Goal: Information Seeking & Learning: Learn about a topic

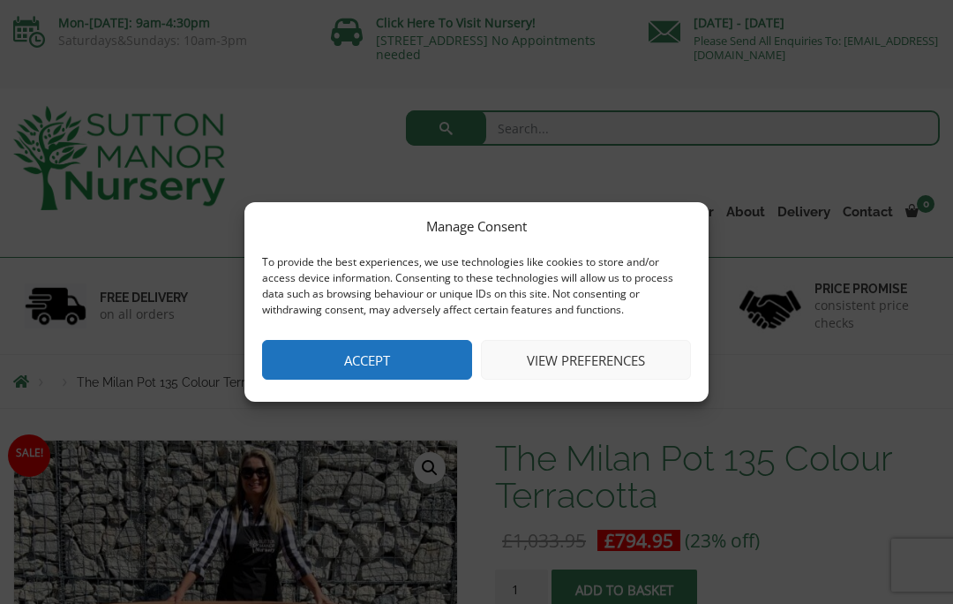
click at [353, 365] on button "Accept" at bounding box center [367, 360] width 210 height 40
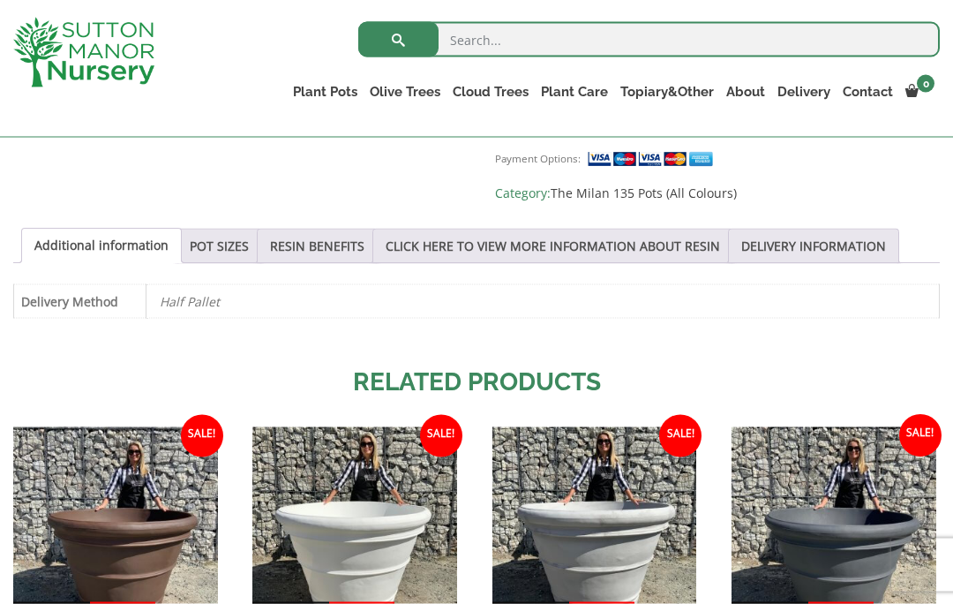
scroll to position [851, 0]
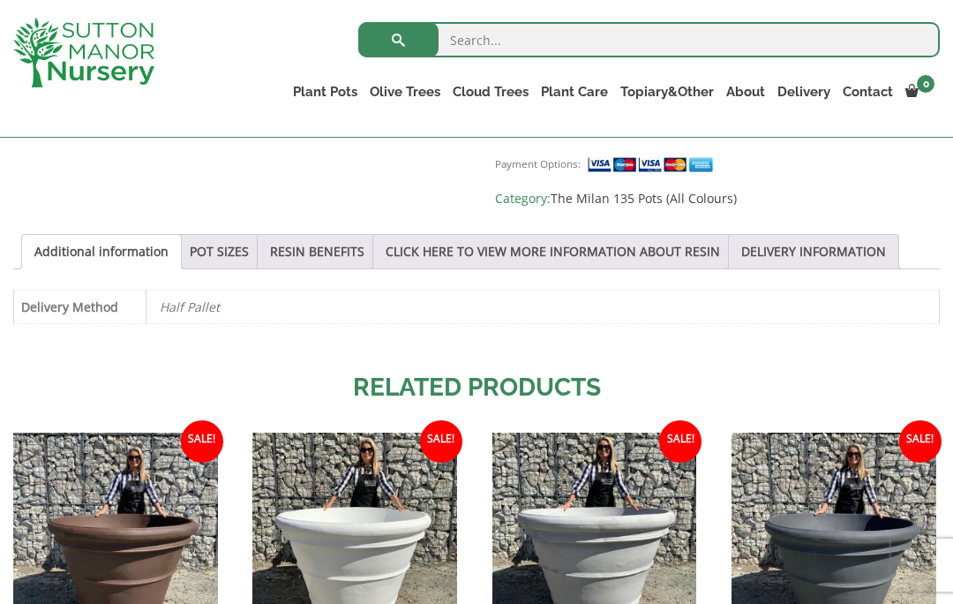
click at [0, 0] on link "Gnarled Olive Trees" at bounding box center [0, 0] width 0 height 0
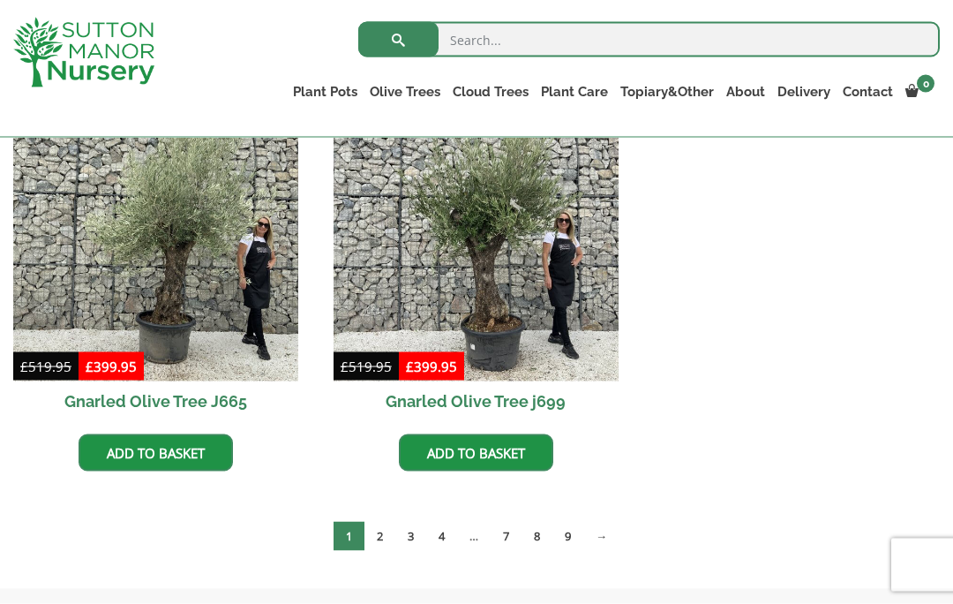
scroll to position [1729, 0]
click at [0, 0] on link "The Old Stone Pots" at bounding box center [0, 0] width 0 height 0
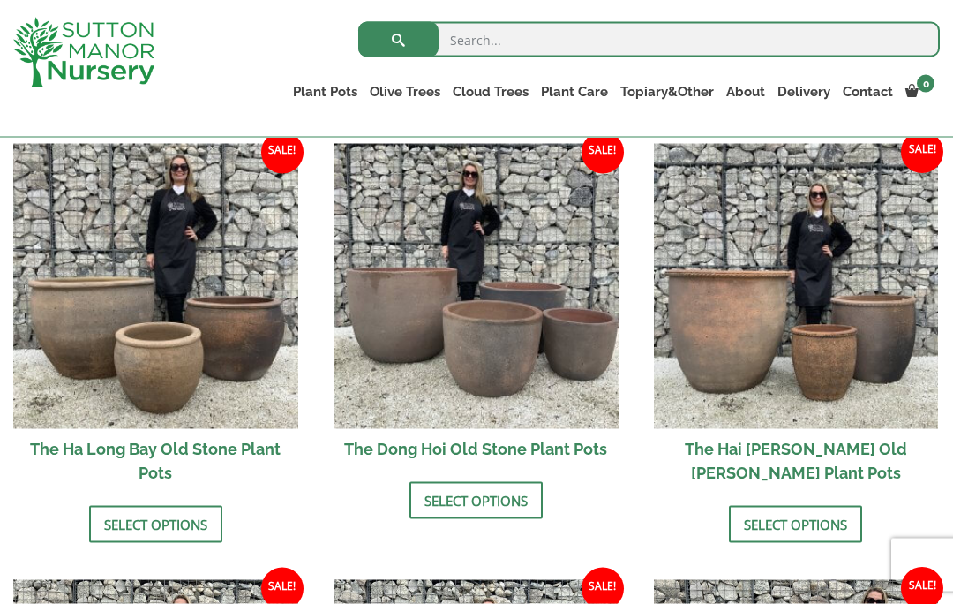
scroll to position [616, 0]
click at [415, 297] on img at bounding box center [476, 285] width 285 height 285
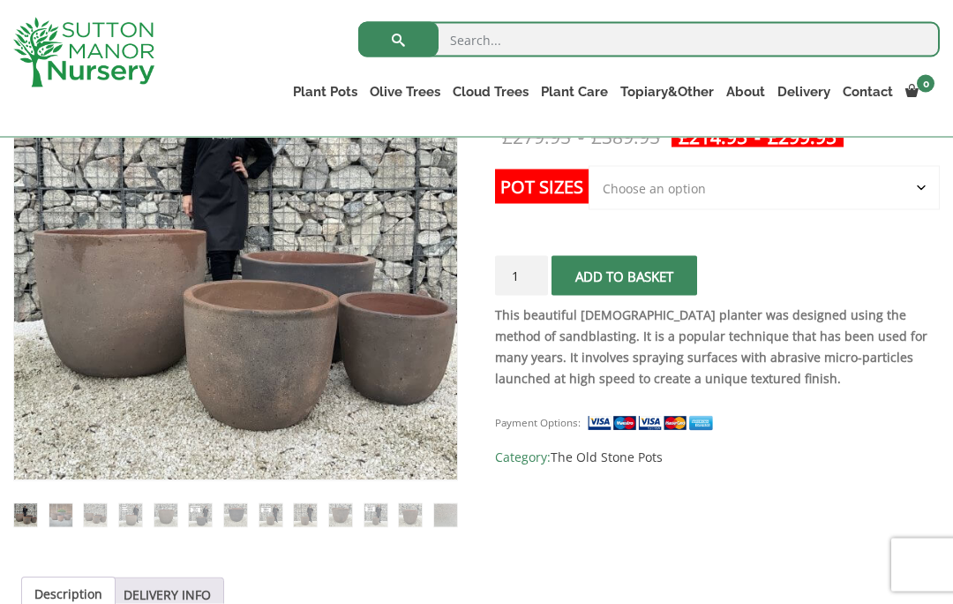
scroll to position [372, 0]
click at [84, 271] on img at bounding box center [455, 477] width 883 height 883
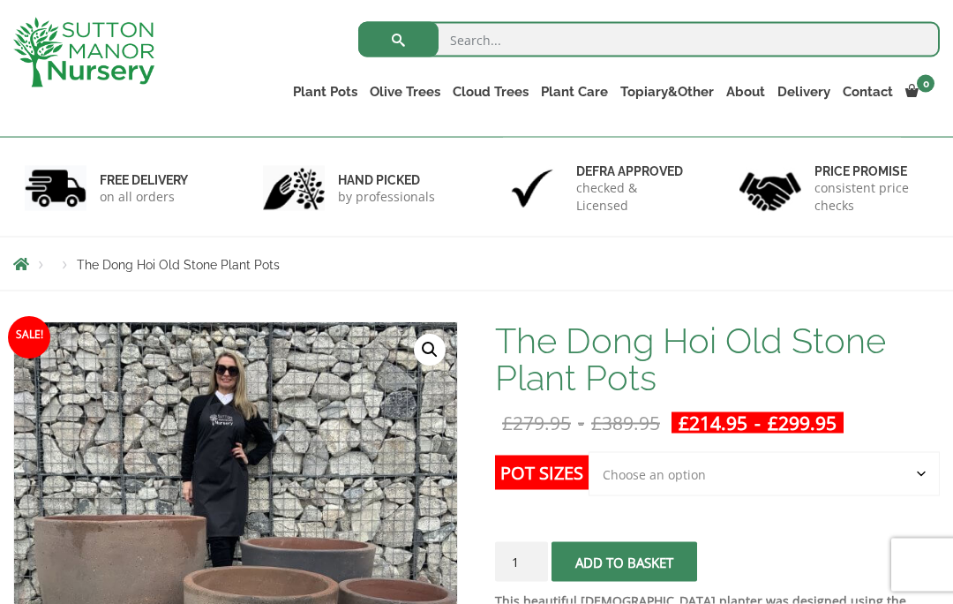
scroll to position [0, 0]
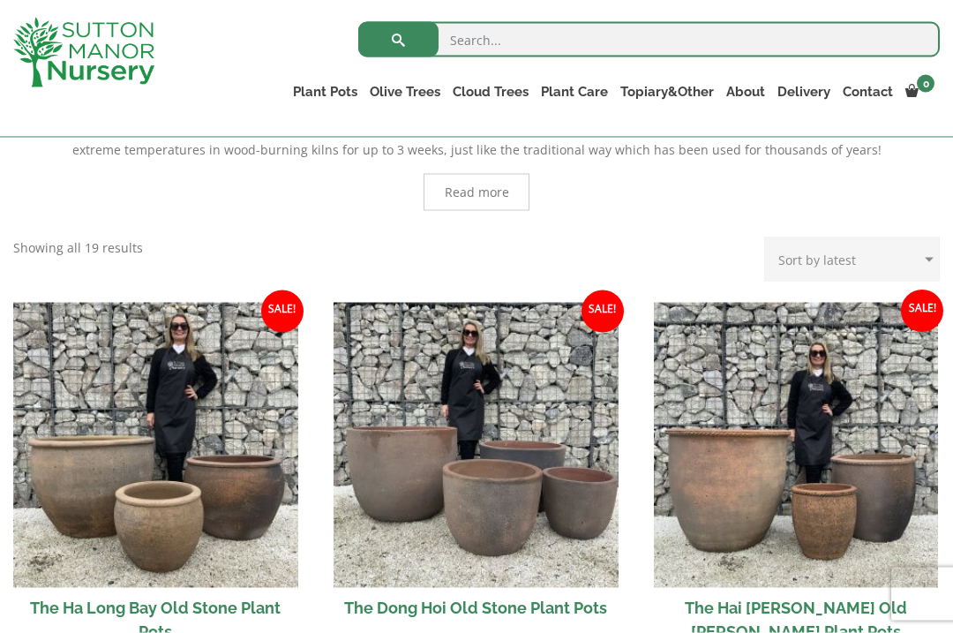
scroll to position [457, 0]
click at [101, 491] on img at bounding box center [155, 444] width 285 height 285
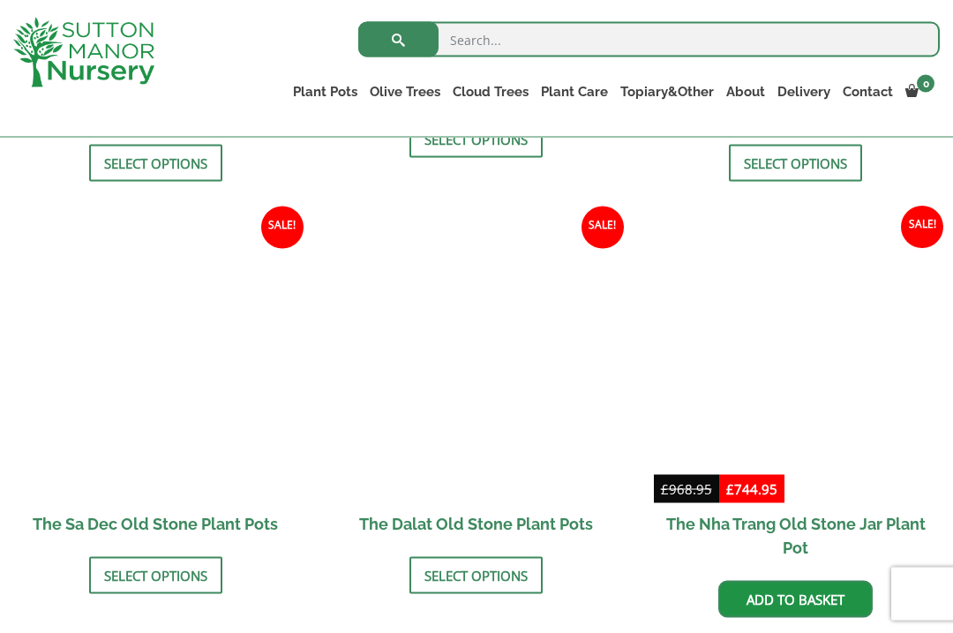
scroll to position [977, 0]
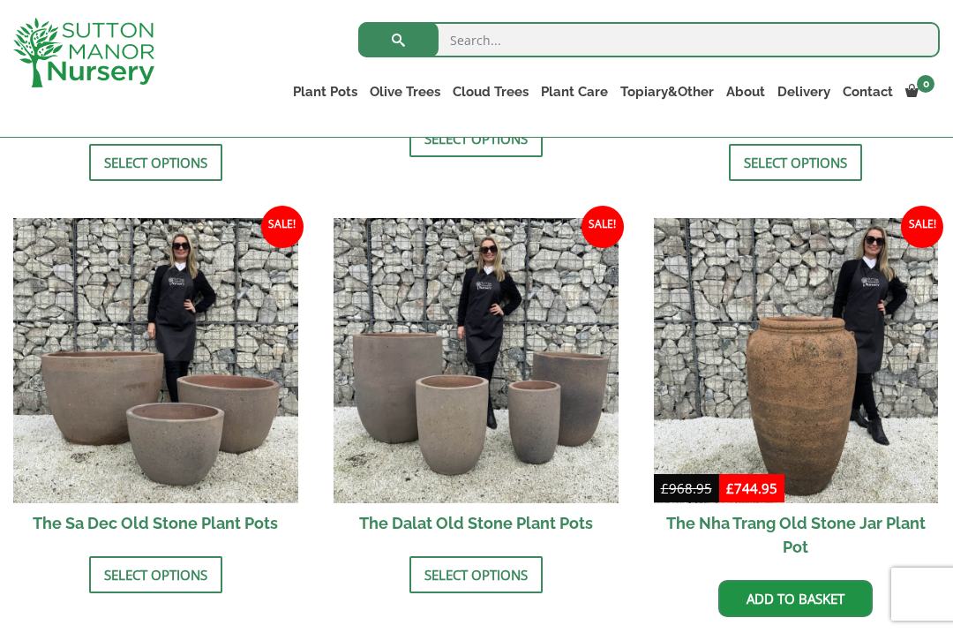
click at [58, 366] on img at bounding box center [155, 360] width 285 height 285
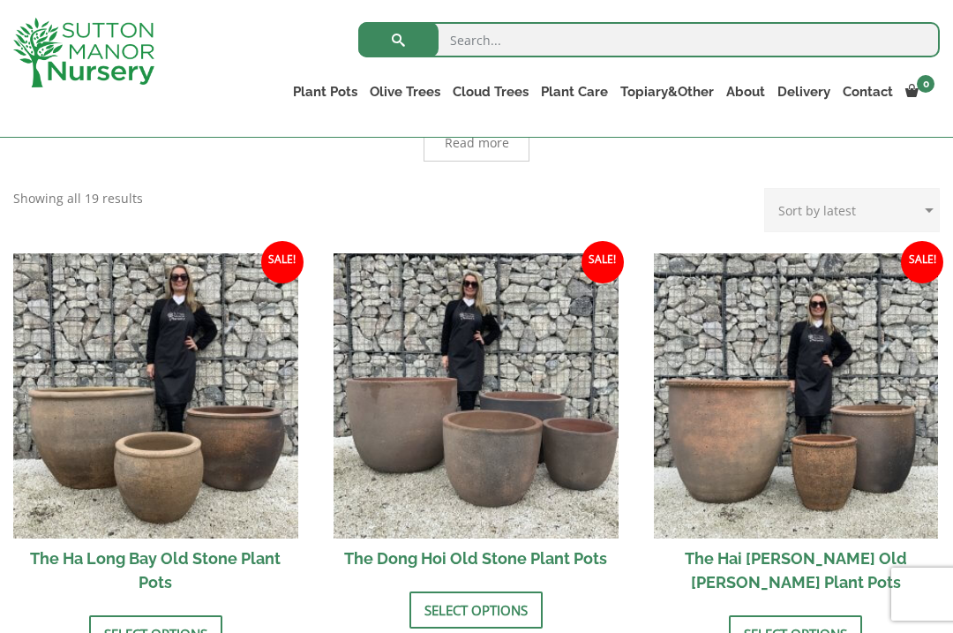
scroll to position [501, 0]
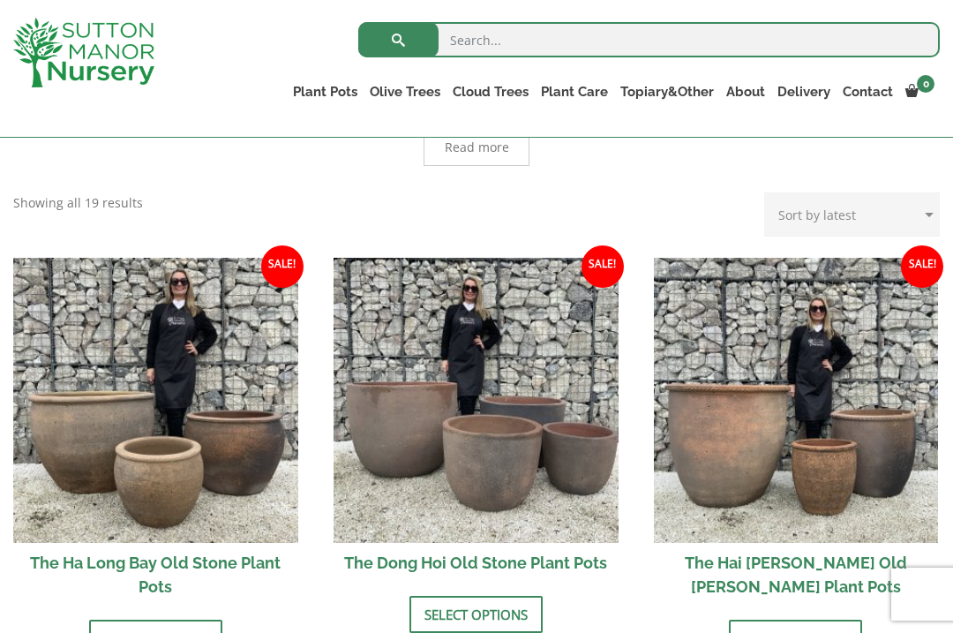
click at [90, 370] on img at bounding box center [155, 400] width 285 height 285
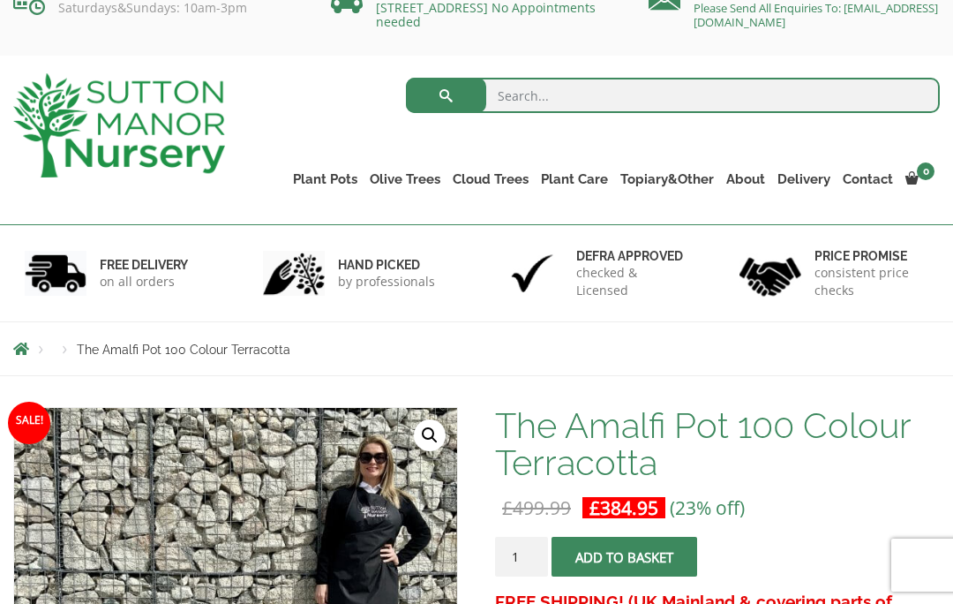
scroll to position [32, 0]
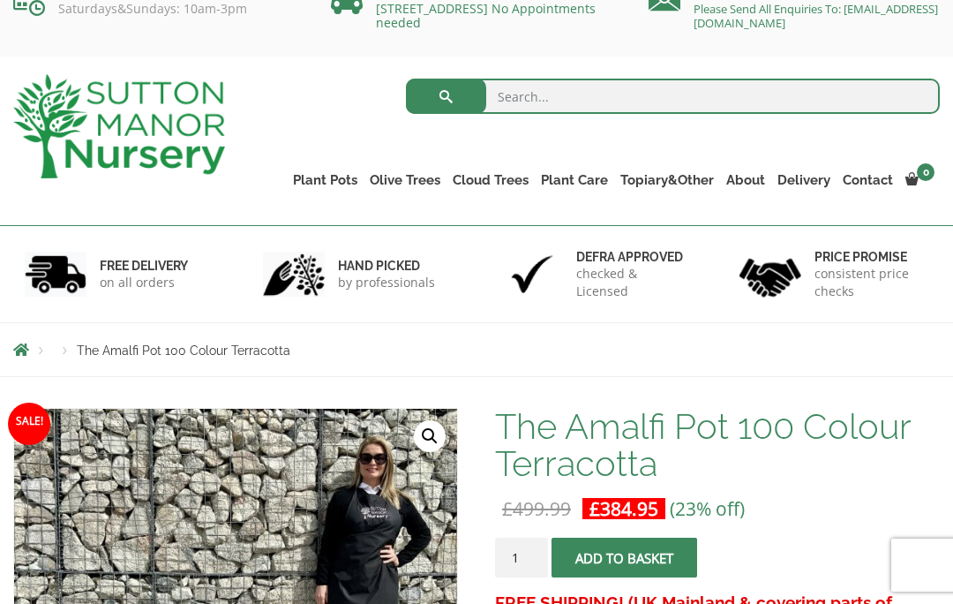
click at [482, 17] on link "[STREET_ADDRESS] No Appointments needed" at bounding box center [486, 15] width 220 height 31
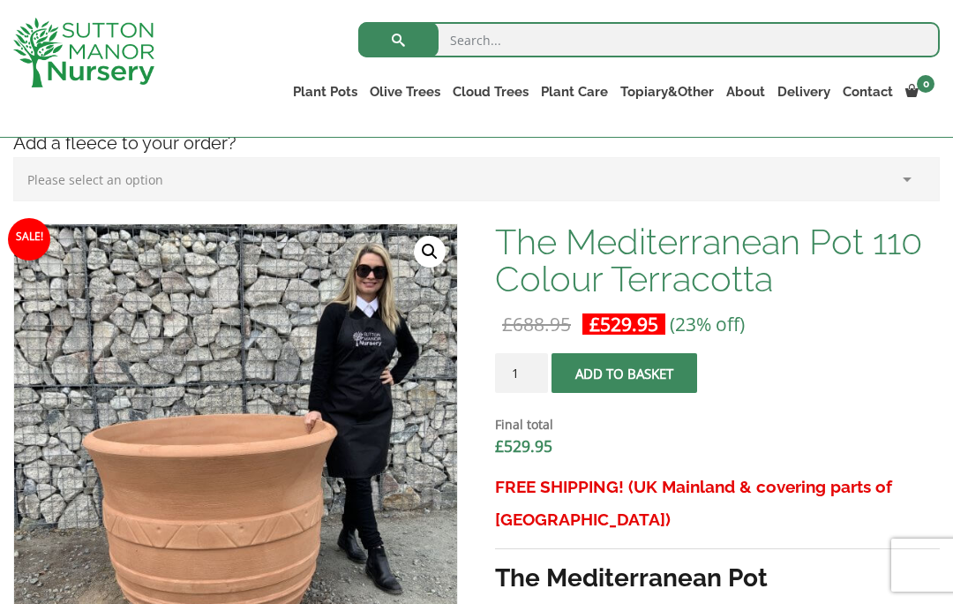
scroll to position [464, 0]
